Goal: Task Accomplishment & Management: Manage account settings

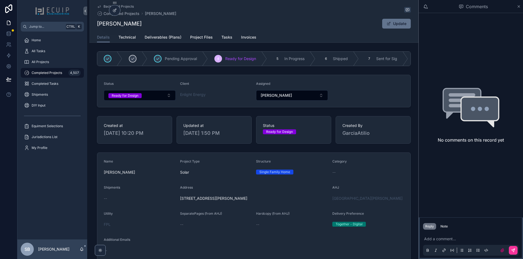
click at [92, 24] on div "Back to All Projects Completed Projects SonJay Campbell SonJay Campbell Update …" at bounding box center [253, 21] width 329 height 43
click at [443, 227] on div "Note" at bounding box center [443, 227] width 7 height 4
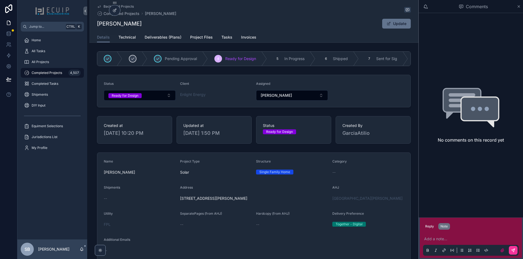
click at [440, 241] on p "scrollable content" at bounding box center [472, 239] width 96 height 5
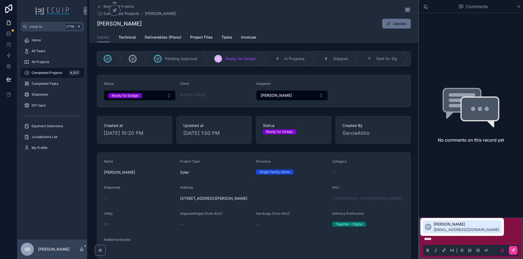
click at [445, 226] on span "Bradyn Freeman" at bounding box center [466, 224] width 66 height 5
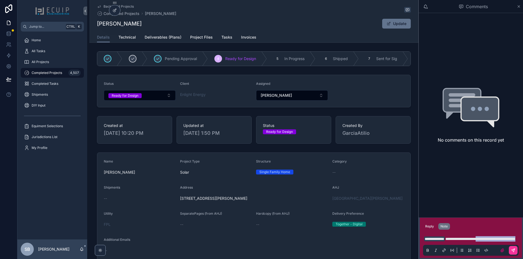
drag, startPoint x: 495, startPoint y: 233, endPoint x: 510, endPoint y: 237, distance: 15.6
click at [510, 237] on p "**********" at bounding box center [472, 239] width 96 height 5
click at [465, 241] on p "**********" at bounding box center [472, 239] width 96 height 5
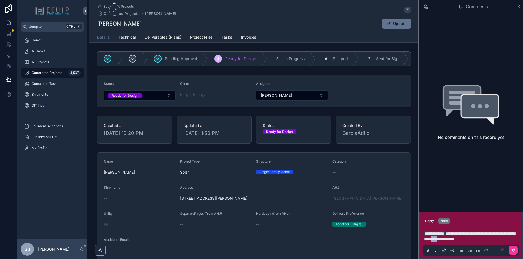
drag, startPoint x: 470, startPoint y: 238, endPoint x: 462, endPoint y: 239, distance: 7.1
click at [462, 239] on span "**********" at bounding box center [469, 236] width 91 height 9
click at [504, 239] on p "**********" at bounding box center [472, 236] width 96 height 11
drag, startPoint x: 495, startPoint y: 234, endPoint x: 510, endPoint y: 235, distance: 14.5
click at [510, 235] on span "**********" at bounding box center [469, 236] width 91 height 9
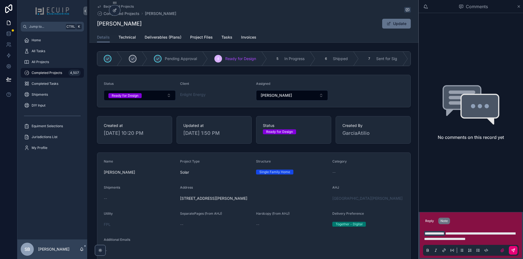
click at [514, 252] on icon "scrollable content" at bounding box center [513, 251] width 4 height 4
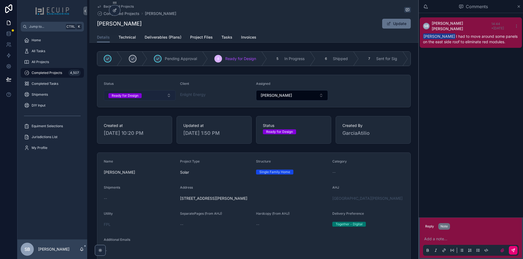
click at [168, 98] on button "Ready for Design" at bounding box center [140, 95] width 72 height 10
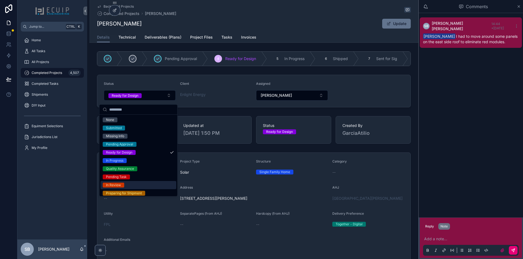
click at [129, 186] on div "In Review" at bounding box center [138, 185] width 76 height 8
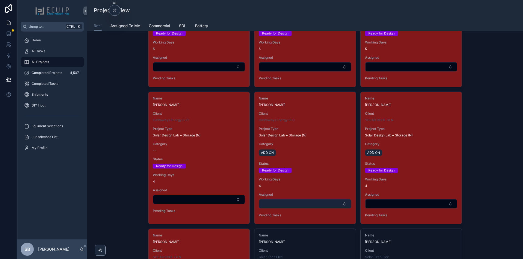
scroll to position [1007, 0]
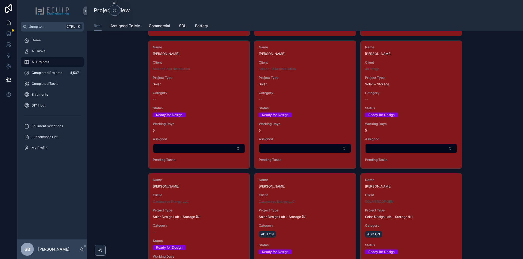
click at [441, 89] on div "Name Chris Audino Client 4IEnergy Project Type Solar + Storage Category -- Stat…" at bounding box center [410, 105] width 101 height 128
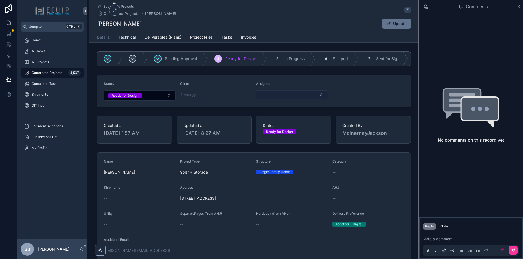
click at [302, 97] on button "Select Button" at bounding box center [292, 94] width 72 height 9
drag, startPoint x: 171, startPoint y: 202, endPoint x: 271, endPoint y: 208, distance: 99.8
click at [271, 208] on form "Name Chris Audino Project Type Solar + Storage Structure Single Family Home Cat…" at bounding box center [253, 233] width 313 height 161
click at [266, 201] on span "3019 Leefield Drive, Herndon, VA, USA 20171" at bounding box center [254, 198] width 148 height 5
drag, startPoint x: 267, startPoint y: 202, endPoint x: 179, endPoint y: 203, distance: 87.9
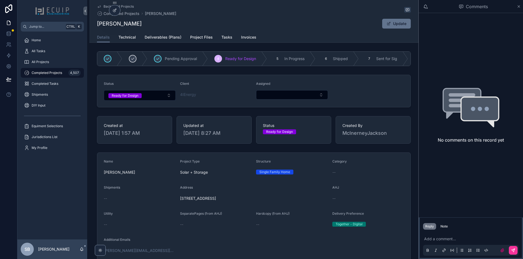
click at [180, 201] on span "3019 Leefield Drive, Herndon, VA, USA 20171" at bounding box center [254, 198] width 148 height 5
copy span "3019 Leefield Drive, Herndon, VA, USA 20171"
copy span "[STREET_ADDRESS]"
drag, startPoint x: 112, startPoint y: 22, endPoint x: 91, endPoint y: 18, distance: 21.4
click at [91, 18] on div "Back to All Projects Completed Projects Chris Audino Chris Audino Update Detail…" at bounding box center [253, 21] width 329 height 43
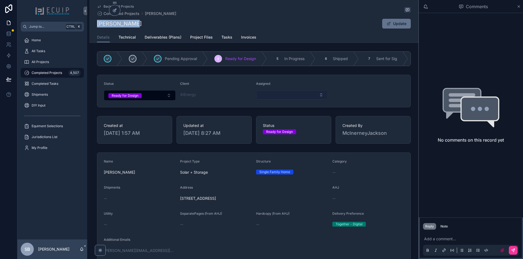
click at [313, 97] on button "Select Button" at bounding box center [292, 94] width 72 height 9
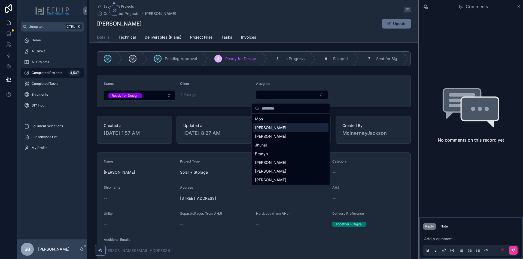
click at [266, 130] on div "[PERSON_NAME]" at bounding box center [291, 128] width 76 height 9
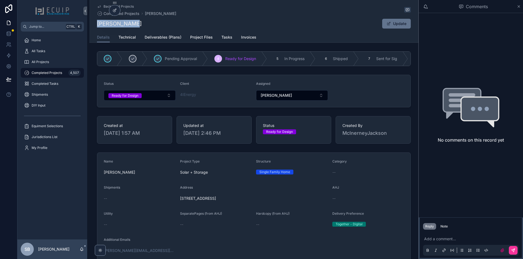
drag, startPoint x: 127, startPoint y: 25, endPoint x: 89, endPoint y: 21, distance: 37.5
click at [89, 21] on div "Back to All Projects Completed Projects Chris Audino Chris Audino Update Detail…" at bounding box center [253, 21] width 329 height 43
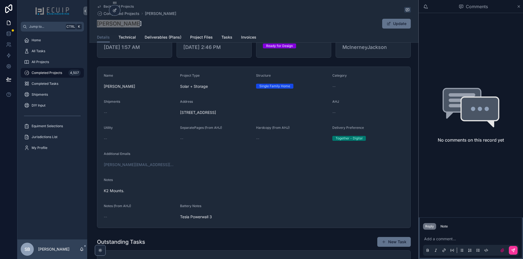
scroll to position [27, 0]
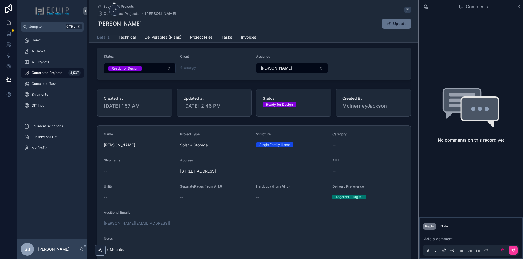
click at [199, 41] on div "Pending Approval 4 Ready for Design 5 In Progress 6 Shipped 7 Sent for Sig 8 Ar…" at bounding box center [253, 31] width 329 height 19
click at [201, 38] on span "Project Files" at bounding box center [201, 37] width 23 height 5
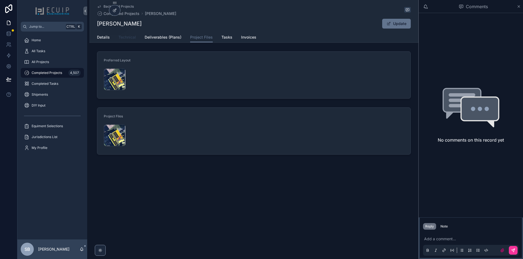
click at [129, 38] on span "Technical" at bounding box center [126, 37] width 17 height 5
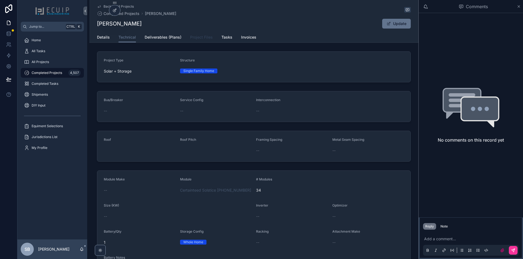
click at [205, 40] on span "Project Files" at bounding box center [201, 37] width 23 height 5
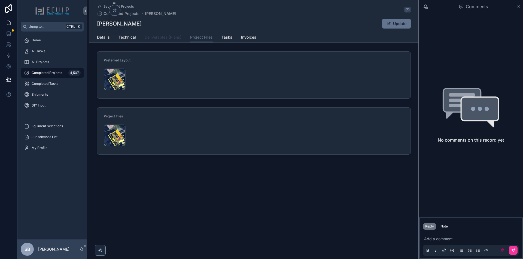
click at [162, 35] on span "Deliverables (Plans)" at bounding box center [163, 37] width 37 height 5
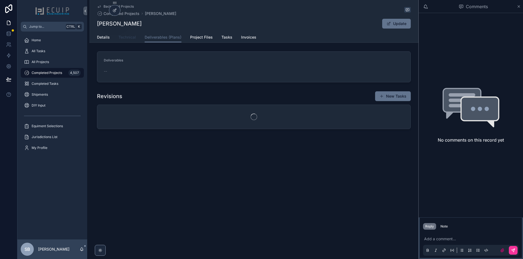
click at [131, 39] on span "Technical" at bounding box center [126, 37] width 17 height 5
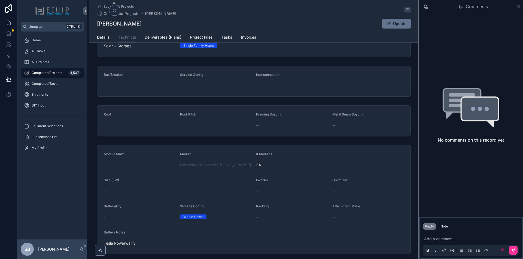
scroll to position [58, 0]
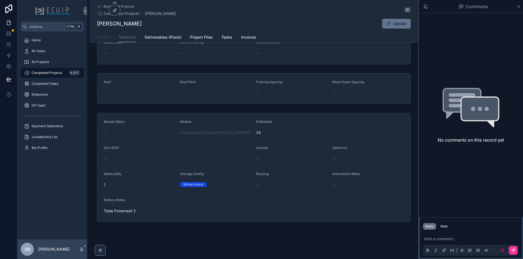
click at [107, 37] on span "Details" at bounding box center [103, 37] width 13 height 5
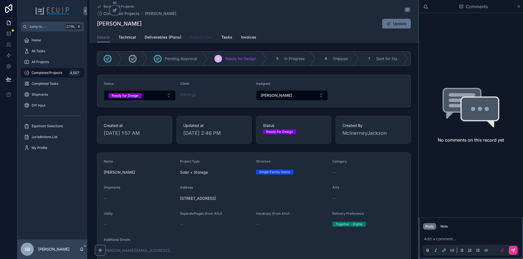
click at [208, 39] on span "Project Files" at bounding box center [201, 37] width 23 height 5
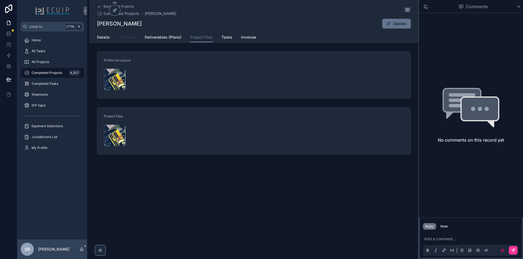
click at [130, 40] on link "Technical" at bounding box center [126, 37] width 17 height 11
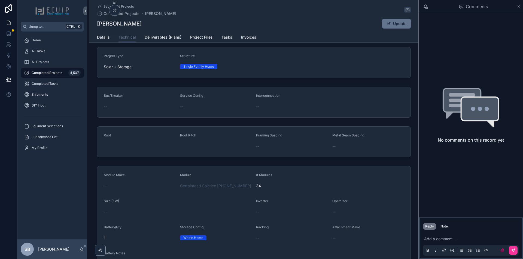
scroll to position [3, 0]
click at [200, 38] on span "Project Files" at bounding box center [201, 37] width 23 height 5
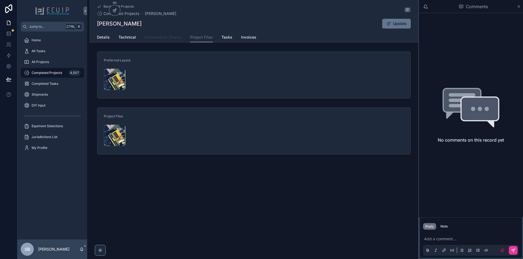
click at [162, 37] on span "Deliverables (Plans)" at bounding box center [163, 37] width 37 height 5
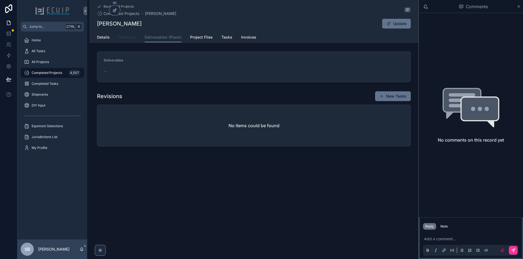
click at [131, 38] on span "Technical" at bounding box center [126, 37] width 17 height 5
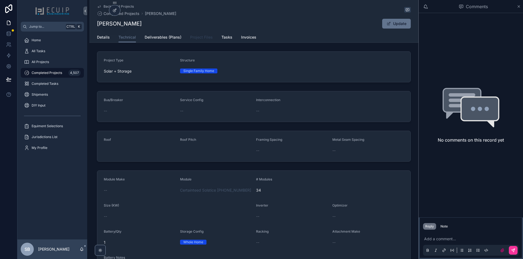
click at [192, 37] on span "Project Files" at bounding box center [201, 37] width 23 height 5
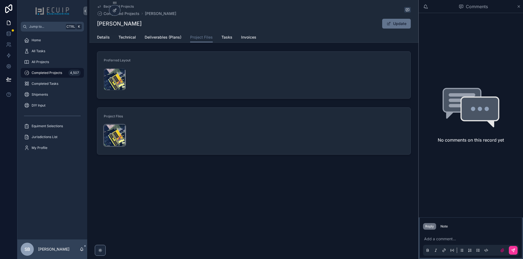
click at [118, 131] on div "Screenshot-2025-10-02-at-1.55.57-PM .png" at bounding box center [115, 136] width 22 height 22
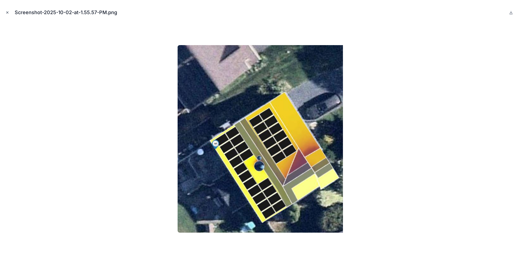
click at [8, 12] on icon "Close modal" at bounding box center [7, 13] width 4 height 4
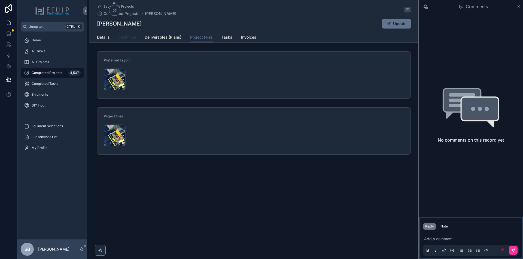
click at [127, 39] on span "Technical" at bounding box center [126, 37] width 17 height 5
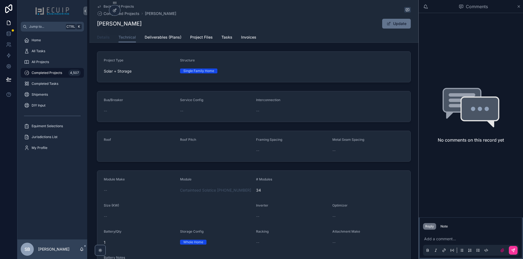
click at [101, 35] on span "Details" at bounding box center [103, 37] width 13 height 5
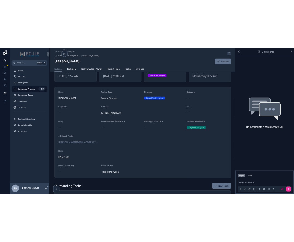
scroll to position [54, 0]
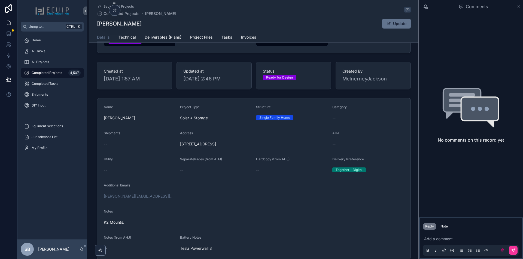
click at [519, 6] on icon "scrollable content" at bounding box center [518, 6] width 4 height 4
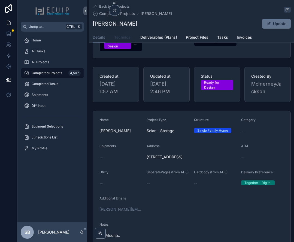
click at [124, 38] on span "Technical" at bounding box center [122, 37] width 17 height 5
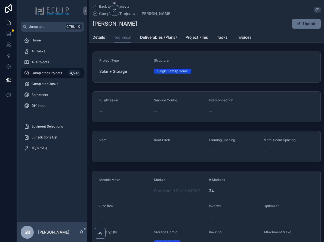
drag, startPoint x: 103, startPoint y: 39, endPoint x: 111, endPoint y: 47, distance: 11.4
click at [103, 39] on span "Details" at bounding box center [99, 37] width 13 height 5
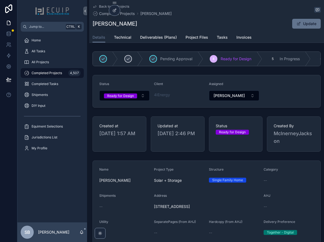
drag, startPoint x: 237, startPoint y: 211, endPoint x: 154, endPoint y: 213, distance: 82.8
click at [154, 211] on div "[STREET_ADDRESS]" at bounding box center [206, 206] width 105 height 9
copy span "[STREET_ADDRESS]"
click at [198, 39] on span "Project Files" at bounding box center [197, 37] width 23 height 5
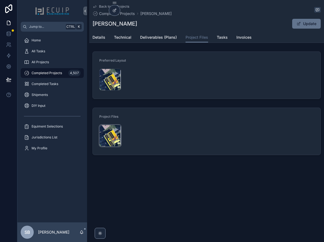
click at [107, 132] on div "Screenshot-2025-10-02-at-1.55.57-PM .png" at bounding box center [110, 136] width 22 height 22
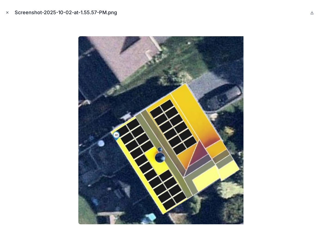
click at [7, 14] on icon "Close modal" at bounding box center [7, 13] width 4 height 4
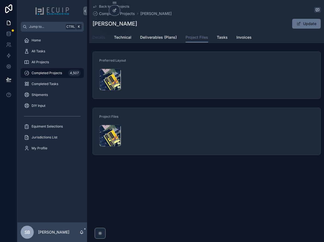
click at [97, 40] on span "Details" at bounding box center [99, 37] width 13 height 5
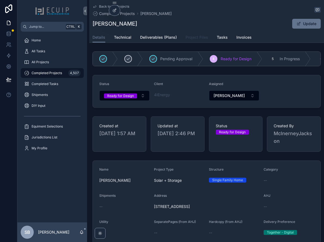
click at [197, 37] on span "Project Files" at bounding box center [197, 37] width 23 height 5
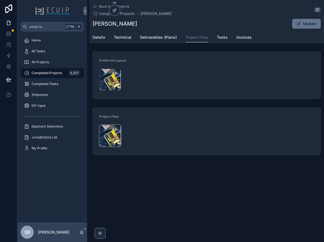
click at [111, 135] on div "Screenshot-2025-10-02-at-1.55.57-PM .png" at bounding box center [110, 136] width 22 height 22
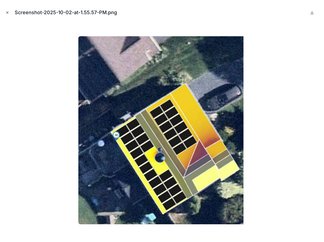
click at [8, 15] on button "Close modal" at bounding box center [7, 13] width 6 height 6
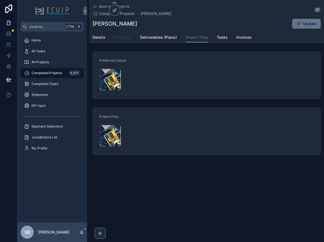
click at [119, 40] on link "Technical" at bounding box center [122, 37] width 17 height 11
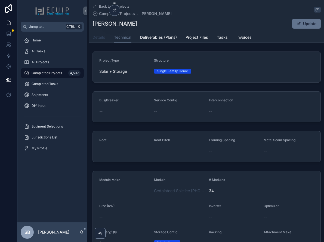
click at [102, 42] on link "Details" at bounding box center [99, 37] width 13 height 11
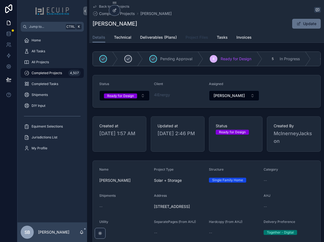
click at [197, 37] on span "Project Files" at bounding box center [197, 37] width 23 height 5
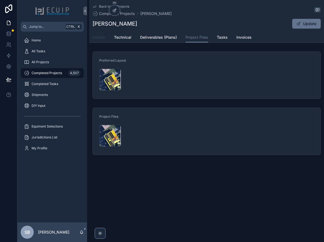
click at [98, 39] on span "Details" at bounding box center [99, 37] width 13 height 5
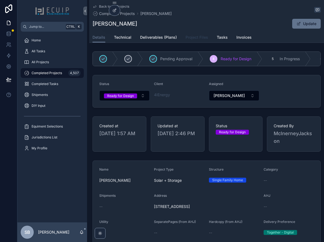
click at [199, 40] on link "Project Files" at bounding box center [197, 37] width 23 height 11
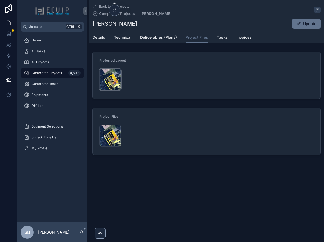
click at [112, 82] on div "Screenshot-2025-10-02-at-1.55.57-PM .png" at bounding box center [110, 80] width 22 height 22
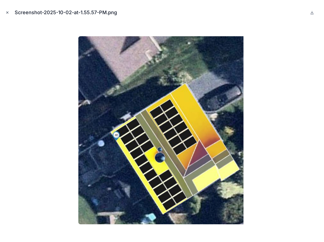
click at [8, 14] on button "Close modal" at bounding box center [7, 13] width 6 height 6
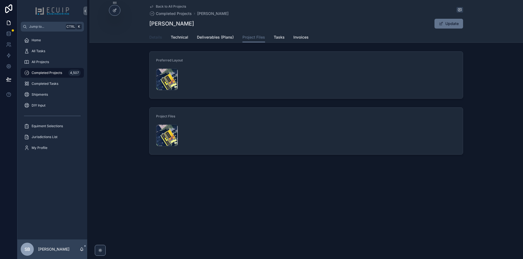
click at [154, 37] on span "Details" at bounding box center [155, 37] width 13 height 5
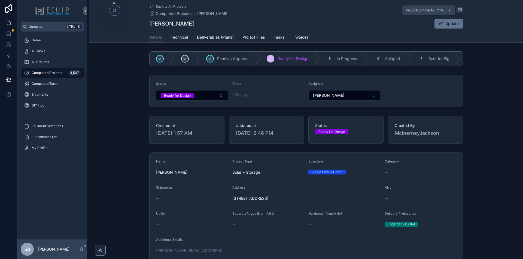
click at [458, 10] on icon "scrollable content" at bounding box center [459, 10] width 4 height 4
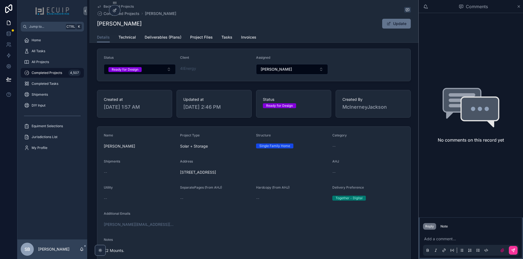
scroll to position [82, 0]
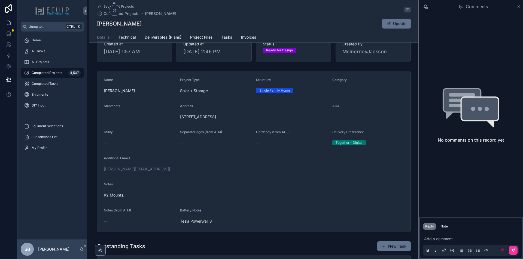
click at [434, 239] on p "scrollable content" at bounding box center [472, 239] width 96 height 5
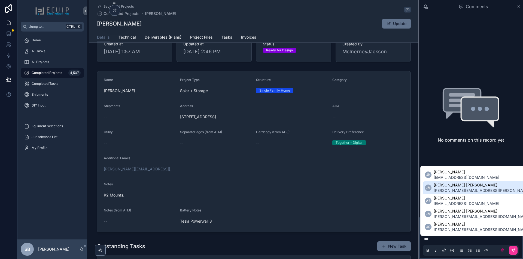
click at [460, 190] on span "[PERSON_NAME][EMAIL_ADDRESS][PERSON_NAME][DOMAIN_NAME]" at bounding box center [497, 190] width 128 height 5
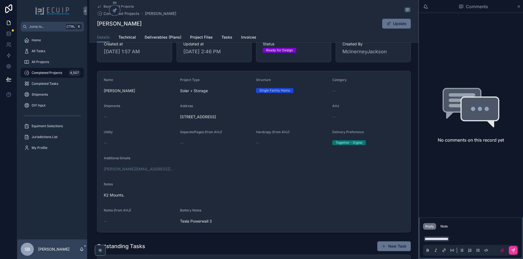
click at [462, 240] on p "**********" at bounding box center [472, 239] width 96 height 5
drag, startPoint x: 441, startPoint y: 240, endPoint x: 420, endPoint y: 237, distance: 21.8
click at [420, 237] on div "****" at bounding box center [470, 244] width 102 height 27
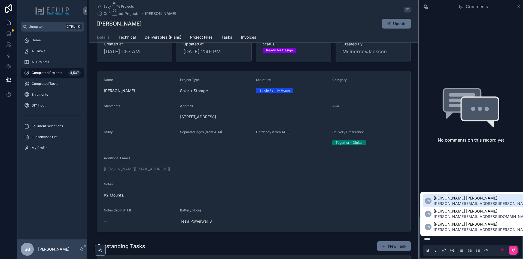
click at [473, 204] on span "[PERSON_NAME][EMAIL_ADDRESS][PERSON_NAME][DOMAIN_NAME]" at bounding box center [497, 203] width 128 height 5
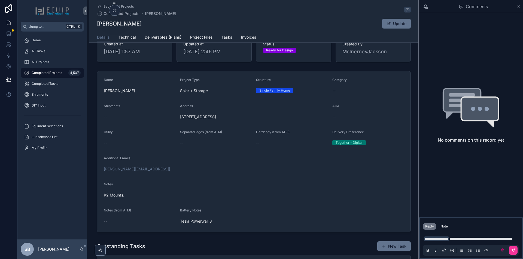
click at [451, 240] on p "**********" at bounding box center [472, 239] width 96 height 5
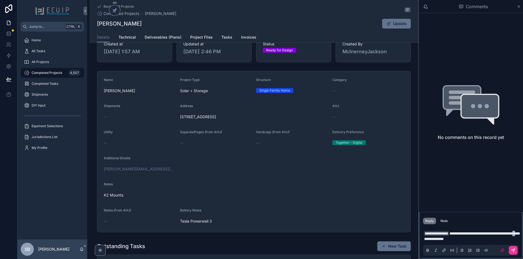
drag, startPoint x: 450, startPoint y: 239, endPoint x: 447, endPoint y: 239, distance: 2.7
click at [447, 239] on span "**********" at bounding box center [471, 236] width 95 height 9
click at [500, 239] on p "**********" at bounding box center [472, 236] width 96 height 11
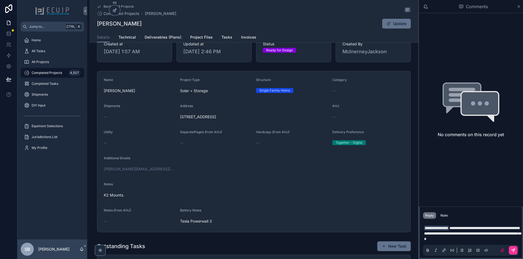
click at [499, 239] on p "**********" at bounding box center [472, 234] width 96 height 16
click at [502, 251] on icon "scrollable content" at bounding box center [501, 250] width 3 height 3
click at [0, 0] on input "scrollable content" at bounding box center [0, 0] width 0 height 0
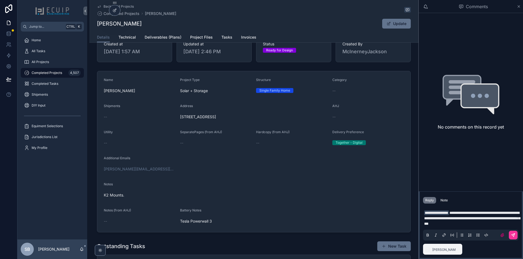
click at [504, 223] on p "**********" at bounding box center [472, 218] width 96 height 16
click at [445, 224] on span "**********" at bounding box center [472, 218] width 96 height 15
click at [459, 220] on span "**********" at bounding box center [472, 218] width 96 height 15
click at [480, 220] on span "**********" at bounding box center [472, 218] width 96 height 15
click at [469, 225] on p "**********" at bounding box center [472, 218] width 96 height 16
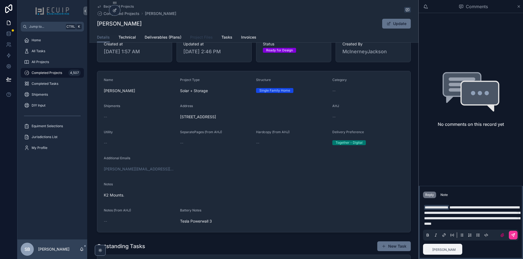
click at [192, 37] on span "Project Files" at bounding box center [201, 37] width 23 height 5
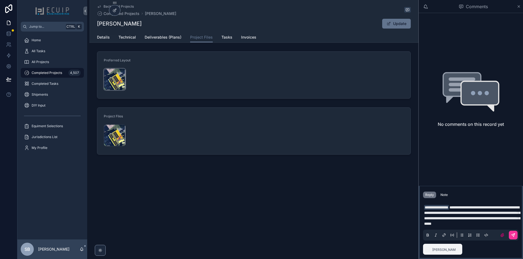
click at [113, 81] on div "Screenshot-2025-10-02-at-1.55.57-PM .png" at bounding box center [115, 80] width 22 height 22
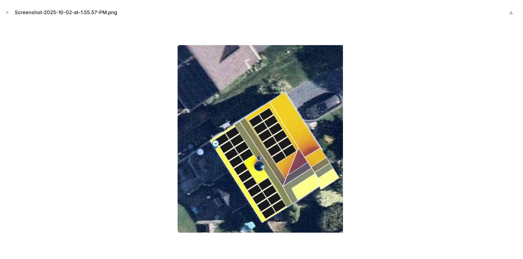
drag, startPoint x: 14, startPoint y: 13, endPoint x: 11, endPoint y: 13, distance: 3.5
click at [14, 13] on div "Screenshot-2025-10-02-at-1.55.57-PM.png" at bounding box center [261, 12] width 514 height 16
click at [10, 13] on button "Close modal" at bounding box center [7, 13] width 6 height 6
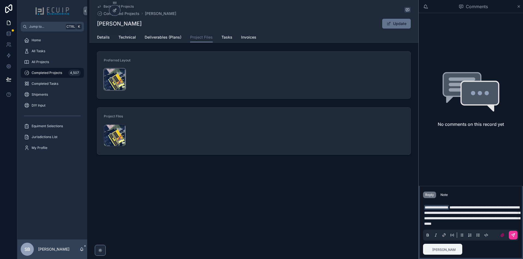
click at [106, 84] on div "Screenshot-2025-10-02-at-1.55.57-PM .png" at bounding box center [115, 80] width 22 height 22
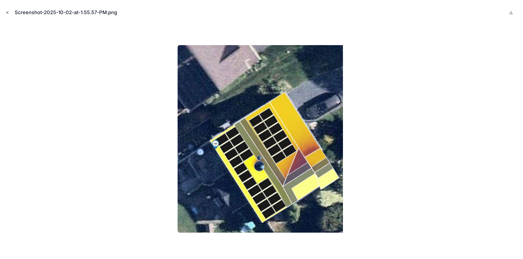
click at [6, 13] on icon "Close modal" at bounding box center [7, 13] width 4 height 4
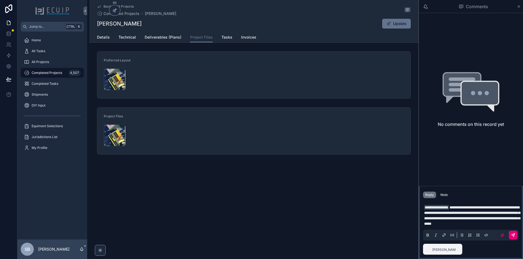
click at [513, 238] on button "scrollable content" at bounding box center [512, 235] width 9 height 9
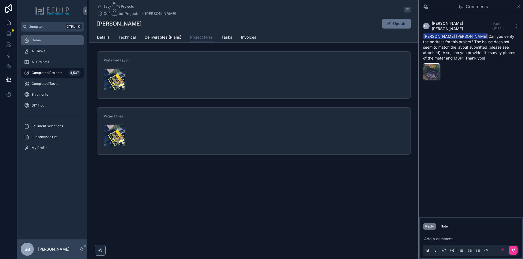
click at [40, 41] on span "Home" at bounding box center [36, 40] width 9 height 4
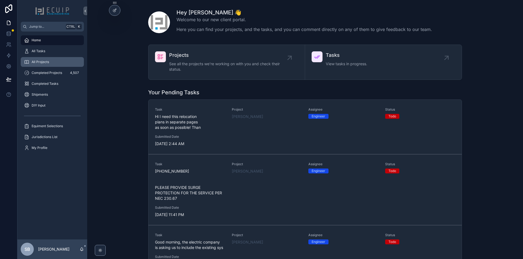
click at [41, 66] on div "All Projects" at bounding box center [52, 62] width 57 height 9
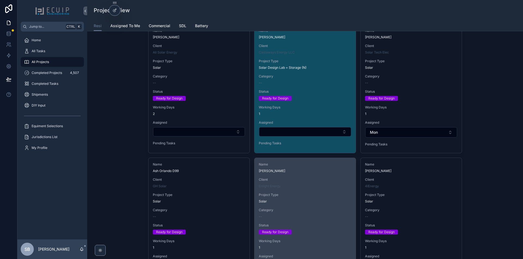
scroll to position [1388, 0]
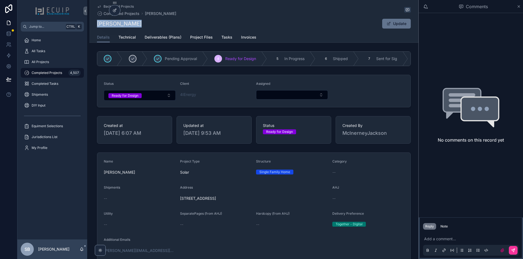
drag, startPoint x: 137, startPoint y: 23, endPoint x: 93, endPoint y: 24, distance: 43.8
click at [93, 24] on div "Back to All Projects Completed Projects Charles Allen Charles Allen Update Deta…" at bounding box center [253, 21] width 329 height 43
copy h1 "[PERSON_NAME]"
click at [199, 38] on span "Project Files" at bounding box center [201, 37] width 23 height 5
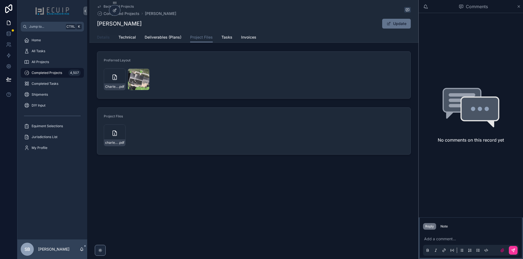
click at [106, 37] on span "Details" at bounding box center [103, 37] width 13 height 5
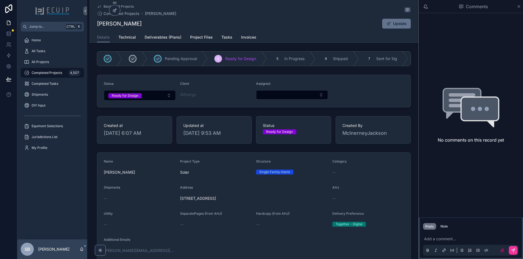
drag, startPoint x: 280, startPoint y: 99, endPoint x: 280, endPoint y: 102, distance: 3.3
click at [280, 100] on button "Select Button" at bounding box center [292, 94] width 72 height 9
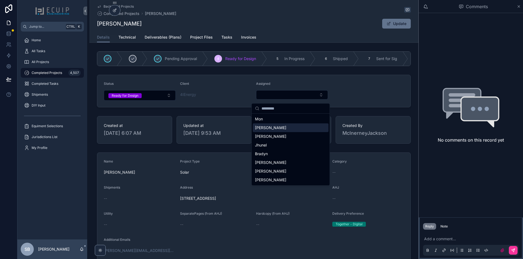
click at [289, 128] on div "[PERSON_NAME]" at bounding box center [291, 128] width 76 height 9
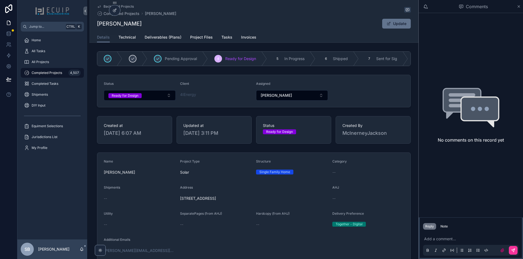
drag, startPoint x: 248, startPoint y: 202, endPoint x: 177, endPoint y: 196, distance: 71.0
click at [177, 196] on form "Name Charles Allen Project Type Solar Structure Single Family Home Category -- …" at bounding box center [253, 233] width 313 height 161
copy span "3019 Leefield Drive, Herndon, VA, USA 20171"
click at [195, 35] on span "Project Files" at bounding box center [201, 37] width 23 height 5
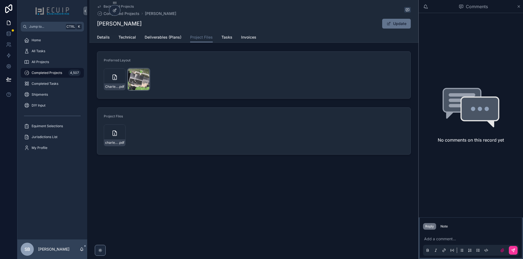
click at [131, 85] on div "Screenshot-2025-09-17-at-5.04.22-PM .png" at bounding box center [139, 80] width 22 height 22
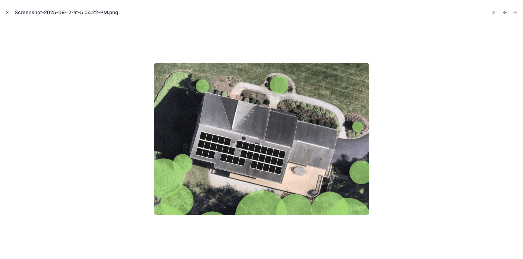
click at [4, 13] on button "Close modal" at bounding box center [7, 13] width 6 height 6
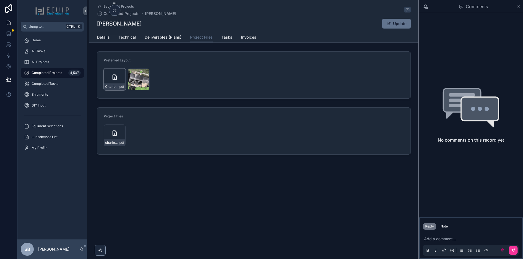
click at [106, 84] on div "Charles_Allen-Residential_Energy_Agreement .pdf" at bounding box center [114, 87] width 21 height 7
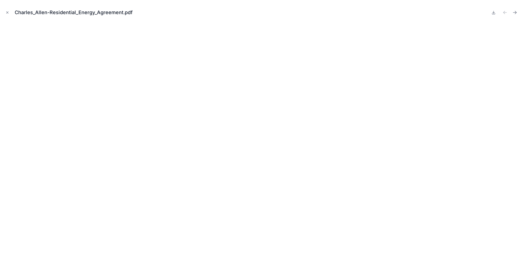
click at [6, 12] on icon "Close modal" at bounding box center [7, 13] width 4 height 4
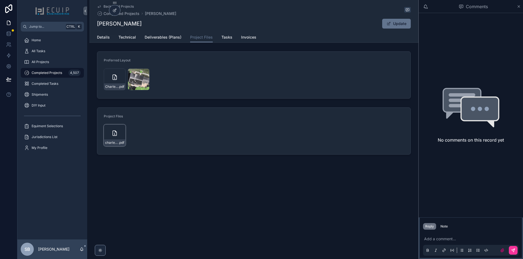
click at [113, 139] on div "charles_allen_3019_leefield_dr_her_solar_-_roof_mount .pdf" at bounding box center [115, 136] width 22 height 22
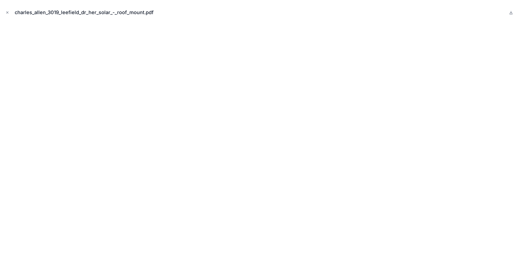
drag, startPoint x: 254, startPoint y: 128, endPoint x: 250, endPoint y: 180, distance: 51.9
drag, startPoint x: 225, startPoint y: 156, endPoint x: 232, endPoint y: 131, distance: 26.0
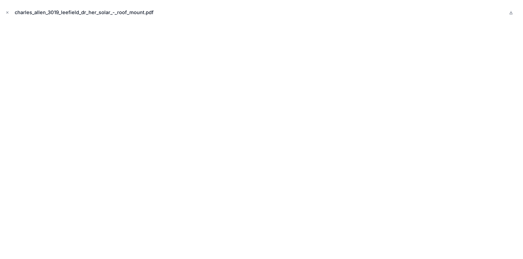
drag, startPoint x: 232, startPoint y: 148, endPoint x: 226, endPoint y: 173, distance: 25.9
drag, startPoint x: 246, startPoint y: 163, endPoint x: 409, endPoint y: 243, distance: 181.7
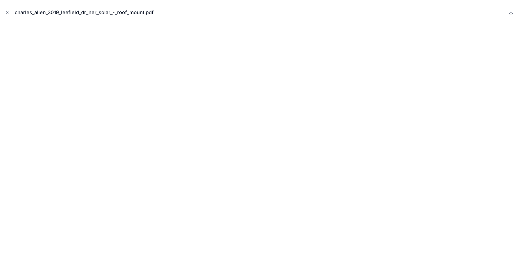
drag, startPoint x: 420, startPoint y: 222, endPoint x: 423, endPoint y: 183, distance: 38.5
drag, startPoint x: 384, startPoint y: 129, endPoint x: 378, endPoint y: 144, distance: 16.5
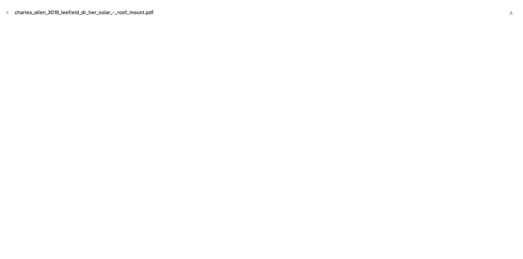
drag, startPoint x: 428, startPoint y: 177, endPoint x: 262, endPoint y: 180, distance: 166.6
drag, startPoint x: 284, startPoint y: 193, endPoint x: 225, endPoint y: 187, distance: 59.0
drag, startPoint x: 142, startPoint y: 155, endPoint x: 179, endPoint y: 109, distance: 59.4
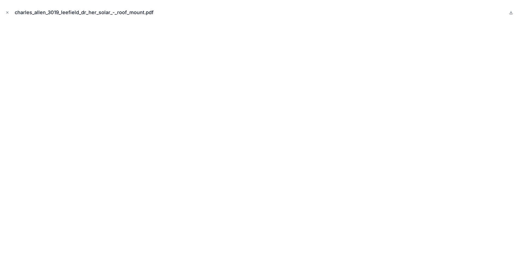
drag, startPoint x: 159, startPoint y: 123, endPoint x: 247, endPoint y: 156, distance: 94.0
drag, startPoint x: 178, startPoint y: 108, endPoint x: 241, endPoint y: 133, distance: 68.0
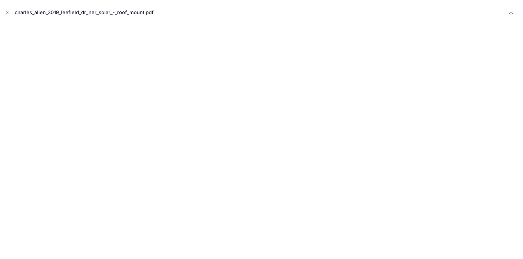
drag, startPoint x: 216, startPoint y: 157, endPoint x: 214, endPoint y: 79, distance: 78.7
click at [109, 259] on div at bounding box center [54, 259] width 109 height 0
click at [6, 14] on icon "Close modal" at bounding box center [7, 13] width 4 height 4
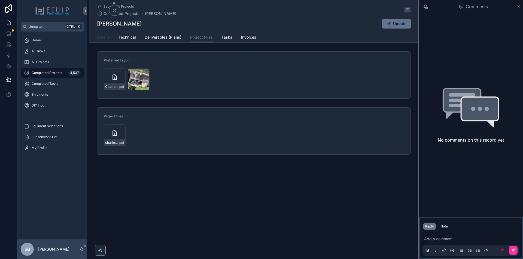
click at [108, 40] on link "Details" at bounding box center [103, 37] width 13 height 11
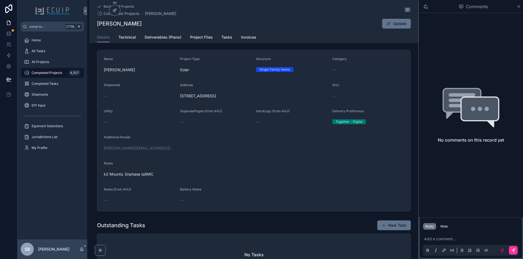
scroll to position [136, 0]
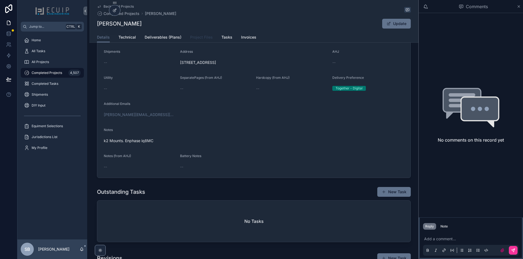
click at [201, 39] on span "Project Files" at bounding box center [201, 37] width 23 height 5
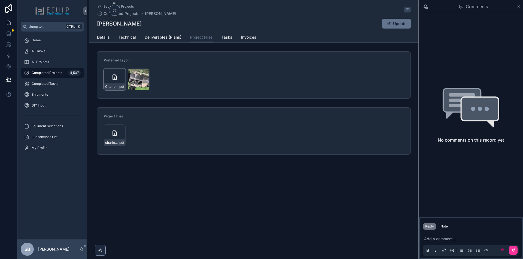
click at [111, 81] on div "Charles_Allen-Residential_Energy_Agreement .pdf" at bounding box center [115, 80] width 22 height 22
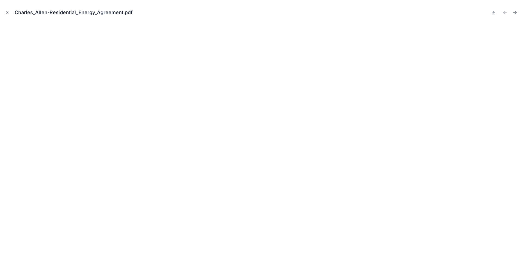
click at [7, 16] on div "Charles_Allen-Residential_Energy_Agreement.pdf" at bounding box center [261, 12] width 514 height 16
drag, startPoint x: 7, startPoint y: 14, endPoint x: 8, endPoint y: 16, distance: 3.0
click at [7, 14] on icon "Close modal" at bounding box center [7, 13] width 4 height 4
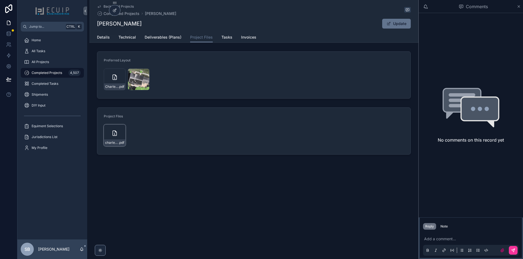
click at [107, 132] on div "charles_allen_3019_leefield_dr_her_solar_-_roof_mount .pdf" at bounding box center [115, 136] width 22 height 22
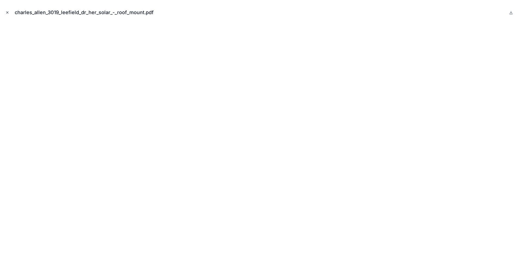
click at [9, 14] on icon "Close modal" at bounding box center [7, 13] width 4 height 4
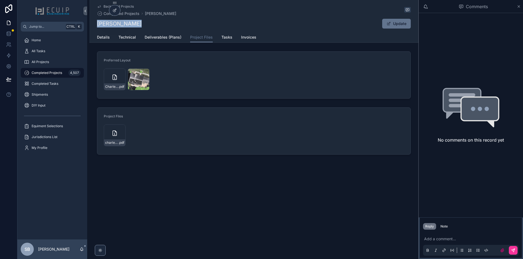
drag, startPoint x: 138, startPoint y: 20, endPoint x: 90, endPoint y: 24, distance: 48.1
click at [90, 24] on div "Back to All Projects Completed Projects Charles Allen Charles Allen Update Proj…" at bounding box center [253, 21] width 329 height 43
copy h1 "[PERSON_NAME]"
click at [103, 35] on span "Details" at bounding box center [103, 37] width 13 height 5
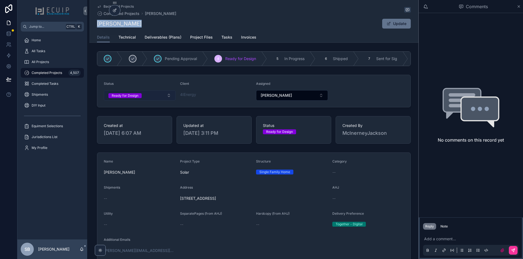
click at [165, 96] on button "Ready for Design" at bounding box center [140, 95] width 72 height 10
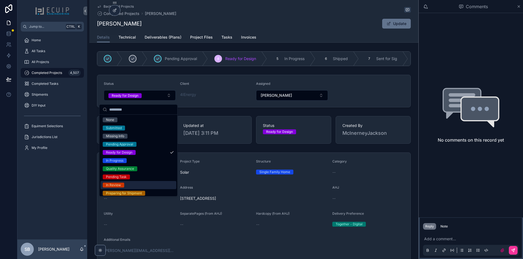
click at [133, 183] on div "In Review" at bounding box center [138, 185] width 76 height 8
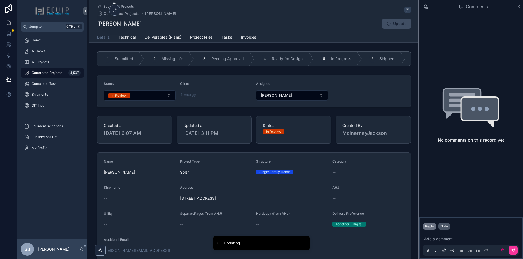
click at [446, 229] on div "Note" at bounding box center [443, 227] width 7 height 4
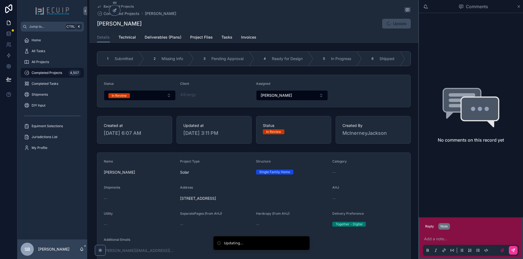
click at [446, 239] on p "scrollable content" at bounding box center [472, 239] width 96 height 5
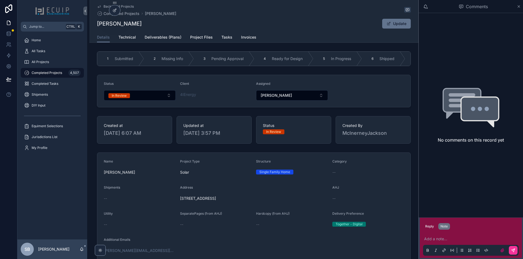
click at [390, 200] on div "--" at bounding box center [368, 198] width 72 height 5
click at [431, 228] on button "Reply" at bounding box center [429, 226] width 13 height 7
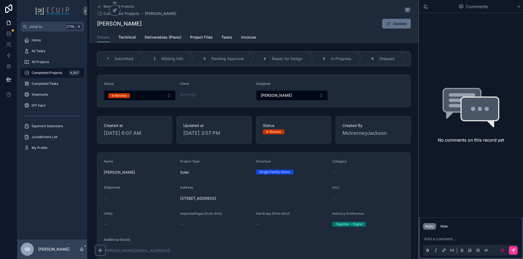
click at [400, 192] on div "AHJ" at bounding box center [368, 189] width 72 height 7
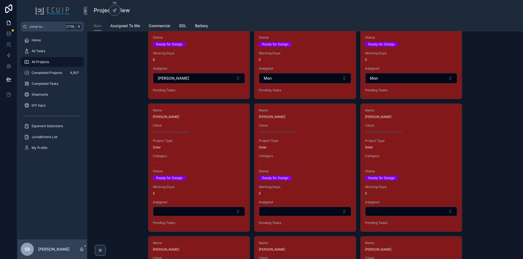
scroll to position [843, 0]
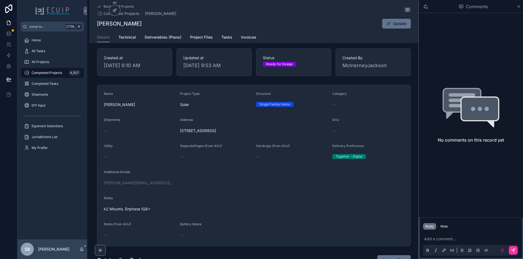
scroll to position [54, 0]
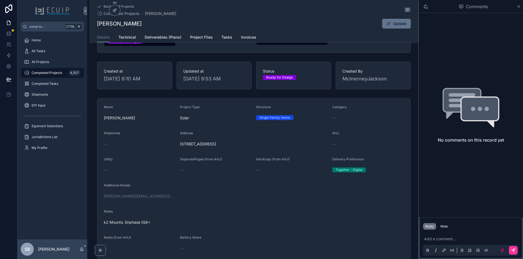
drag, startPoint x: 258, startPoint y: 149, endPoint x: 177, endPoint y: 150, distance: 81.1
click at [177, 150] on form "Name Kiran Darla Project Type Solar Structure Single Family Home Category -- Sh…" at bounding box center [253, 179] width 313 height 161
copy span "42558 Neighborly Ln, Chantilly, VA 20152"
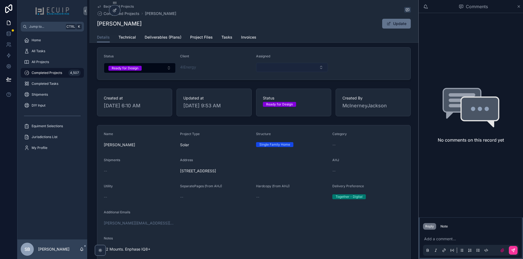
scroll to position [27, 0]
click at [286, 70] on button "Select Button" at bounding box center [292, 67] width 72 height 9
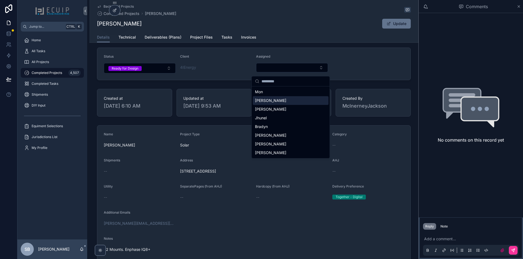
click at [267, 102] on div "[PERSON_NAME]" at bounding box center [291, 100] width 76 height 9
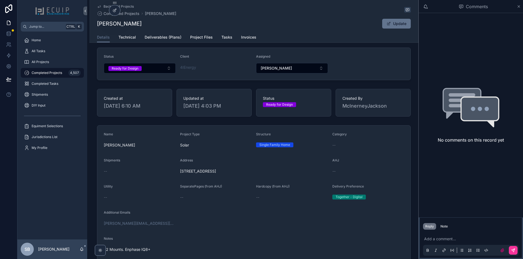
drag, startPoint x: 206, startPoint y: 174, endPoint x: 170, endPoint y: 174, distance: 35.4
click at [170, 174] on form "Name Kiran Darla Project Type Solar Structure Single Family Home Category -- Sh…" at bounding box center [253, 206] width 313 height 161
drag, startPoint x: 112, startPoint y: 23, endPoint x: 91, endPoint y: 23, distance: 21.2
click at [91, 23] on div "Back to All Projects Completed Projects Kiran Darla Kiran Darla Update Details …" at bounding box center [253, 21] width 329 height 43
copy h1 "Kiran Darla"
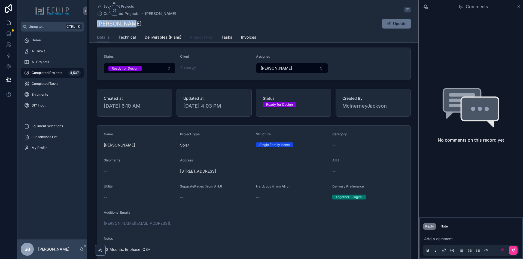
click at [198, 35] on span "Project Files" at bounding box center [201, 37] width 23 height 5
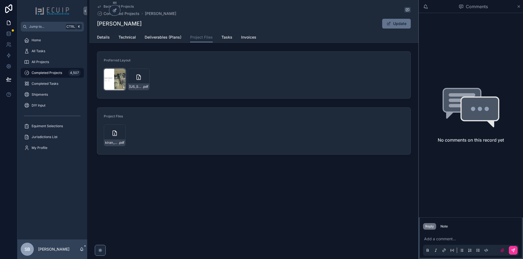
click at [116, 81] on div "Kiran-Darla-Design .PNG" at bounding box center [115, 80] width 22 height 22
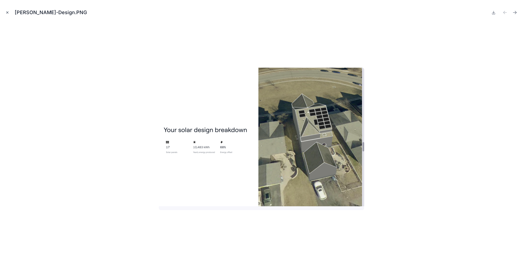
click at [8, 13] on icon "Close modal" at bounding box center [7, 13] width 4 height 4
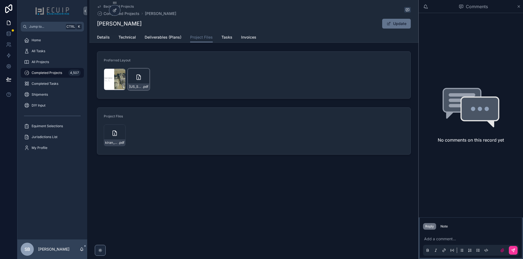
click at [134, 83] on div "Virginia_Solar_Agreement-(13) .pdf" at bounding box center [139, 80] width 22 height 22
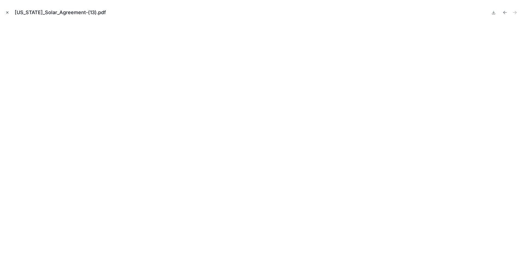
click at [6, 15] on button "Close modal" at bounding box center [7, 13] width 6 height 6
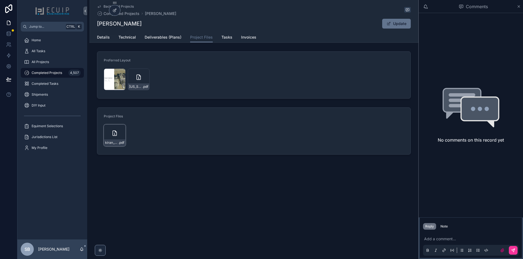
click at [114, 134] on icon "scrollable content" at bounding box center [114, 133] width 7 height 7
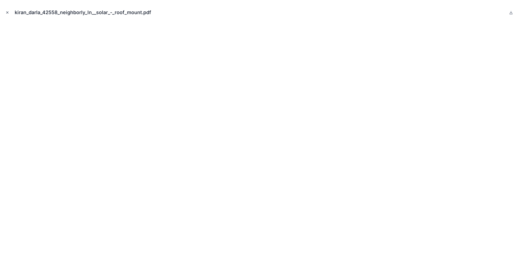
click at [7, 13] on icon "Close modal" at bounding box center [8, 13] width 2 height 2
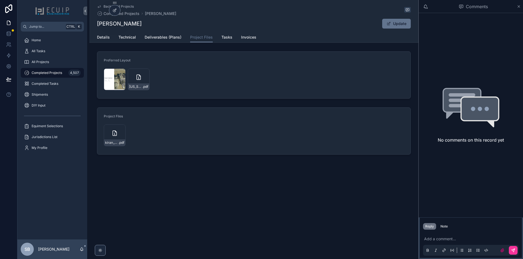
drag, startPoint x: 112, startPoint y: 135, endPoint x: 167, endPoint y: 144, distance: 55.8
click at [168, 144] on div "kiran_darla_42558_neighborly_ln__solar_-_roof_mount .pdf" at bounding box center [254, 136] width 300 height 22
click at [124, 137] on div "kiran_darla_42558_neighborly_ln__solar_-_roof_mount .pdf" at bounding box center [115, 136] width 22 height 22
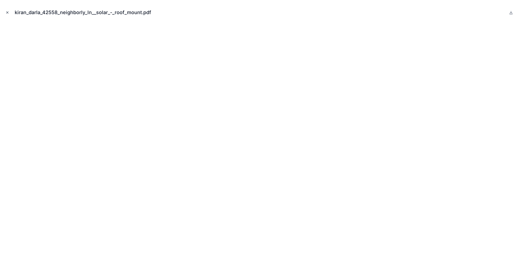
click at [10, 11] on button "Close modal" at bounding box center [7, 13] width 6 height 6
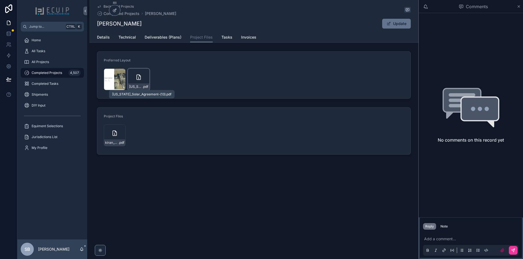
click at [142, 88] on span ".pdf" at bounding box center [145, 87] width 6 height 4
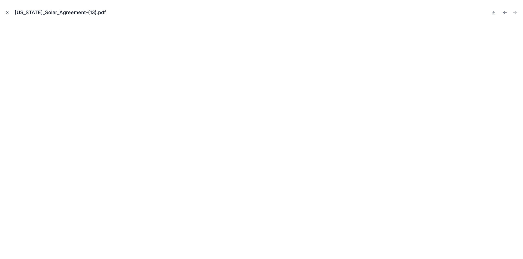
click at [5, 14] on button "Close modal" at bounding box center [7, 13] width 6 height 6
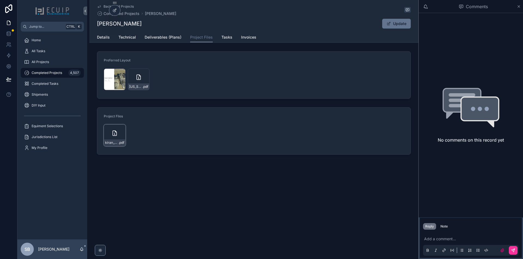
click at [110, 135] on div "kiran_darla_42558_neighborly_ln__solar_-_roof_mount .pdf" at bounding box center [115, 136] width 22 height 22
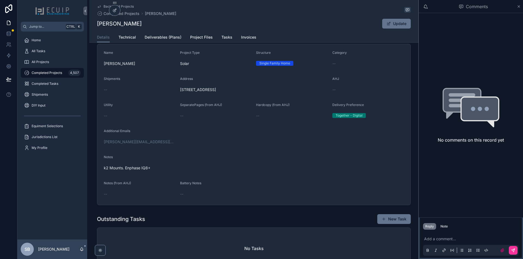
scroll to position [27, 0]
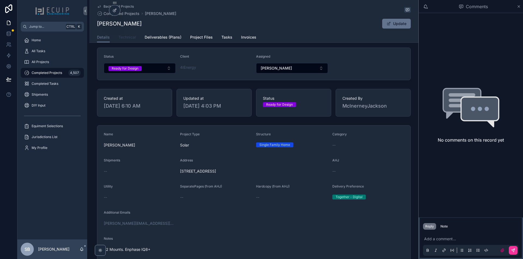
click at [123, 37] on span "Technical" at bounding box center [126, 37] width 17 height 5
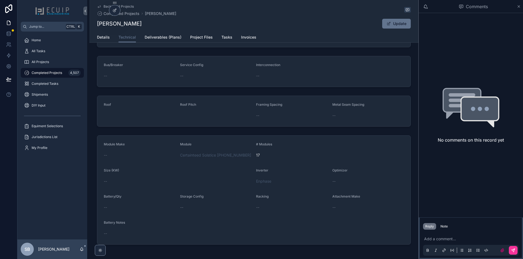
scroll to position [58, 0]
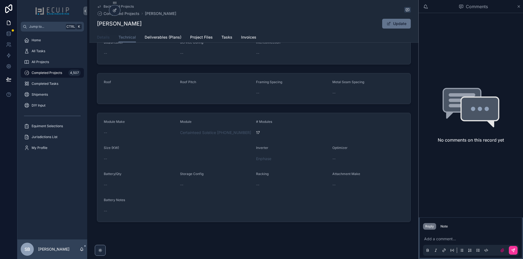
click at [101, 41] on link "Details" at bounding box center [103, 37] width 13 height 11
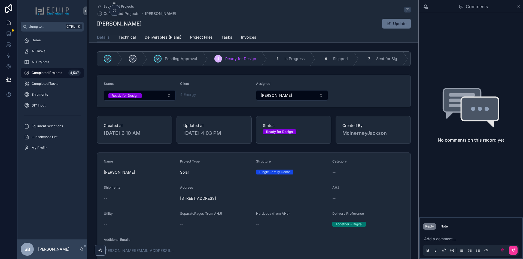
scroll to position [109, 0]
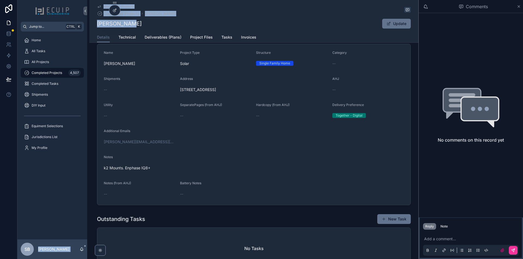
drag, startPoint x: 128, startPoint y: 25, endPoint x: 79, endPoint y: 29, distance: 48.3
click at [79, 29] on div "Jump to... Ctrl K Home All Tasks All Projects Completed Projects 4,507 Complete…" at bounding box center [269, 129] width 505 height 259
click at [131, 28] on div "[PERSON_NAME] Update" at bounding box center [254, 24] width 314 height 10
drag, startPoint x: 135, startPoint y: 25, endPoint x: 96, endPoint y: 26, distance: 38.7
click at [97, 26] on div "[PERSON_NAME] Update" at bounding box center [254, 24] width 314 height 10
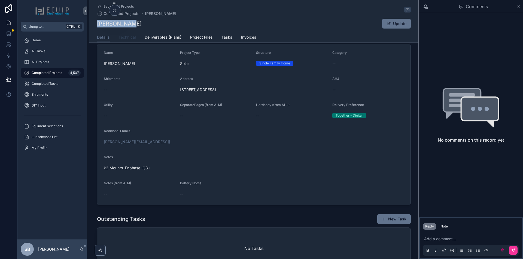
copy h1 "[PERSON_NAME]"
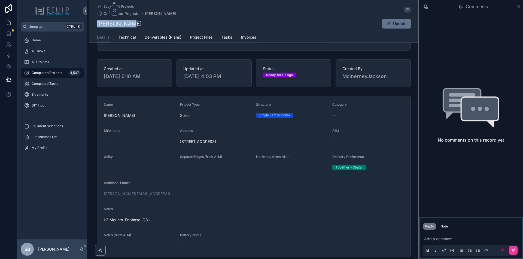
scroll to position [0, 0]
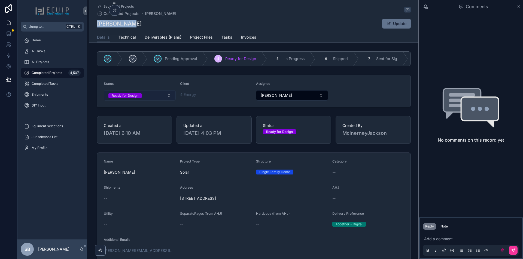
click at [159, 101] on button "Ready for Design" at bounding box center [140, 95] width 72 height 10
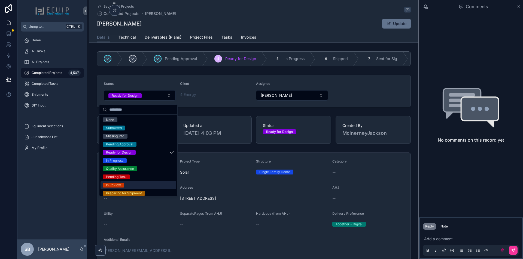
click at [132, 186] on div "In Review" at bounding box center [138, 185] width 76 height 8
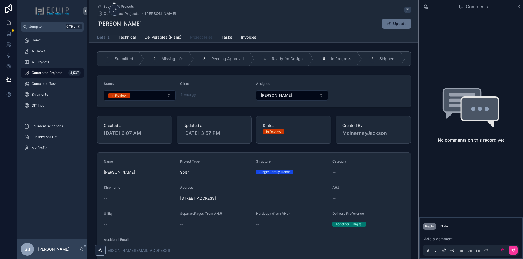
click at [205, 37] on span "Project Files" at bounding box center [201, 37] width 23 height 5
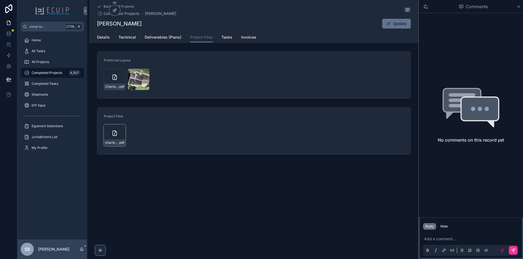
click at [119, 138] on div "charles_allen_3019_leefield_dr_her_solar_-_roof_mount .pdf" at bounding box center [115, 136] width 22 height 22
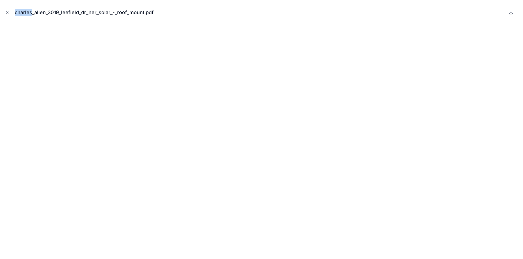
drag, startPoint x: 15, startPoint y: 12, endPoint x: 32, endPoint y: 10, distance: 17.3
click at [32, 10] on div "charles_allen_3019_leefield_dr_her_solar_-_roof_mount.pdf" at bounding box center [86, 13] width 143 height 8
